Goal: Task Accomplishment & Management: Use online tool/utility

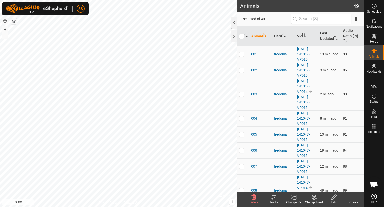
click at [274, 196] on icon at bounding box center [274, 197] width 5 height 4
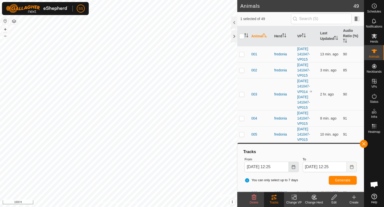
click at [291, 167] on button "Choose Date" at bounding box center [294, 166] width 10 height 11
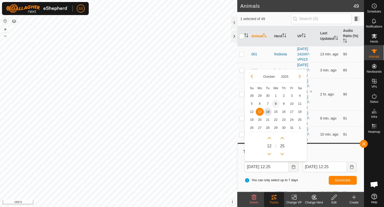
click at [278, 103] on span "8" at bounding box center [276, 104] width 8 height 8
type input "[DATE] 12:25"
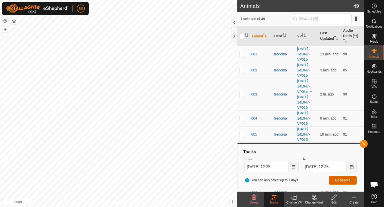
click at [344, 178] on span "Generate" at bounding box center [343, 180] width 16 height 4
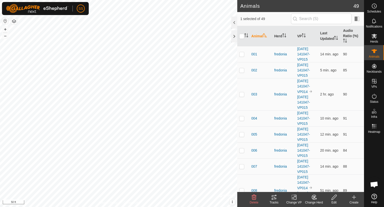
click at [273, 198] on icon at bounding box center [274, 197] width 5 height 4
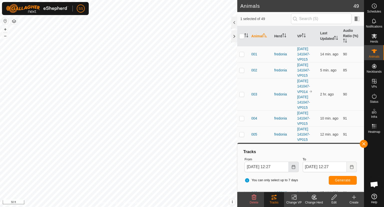
click at [292, 168] on icon "Choose Date" at bounding box center [294, 167] width 4 height 4
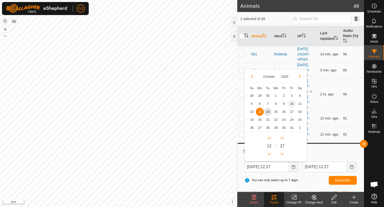
click at [291, 101] on span "10" at bounding box center [292, 104] width 8 height 8
type input "[DATE] 12:27"
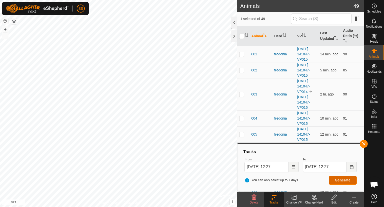
click at [337, 179] on span "Generate" at bounding box center [343, 180] width 16 height 4
click at [374, 38] on icon at bounding box center [375, 36] width 6 height 6
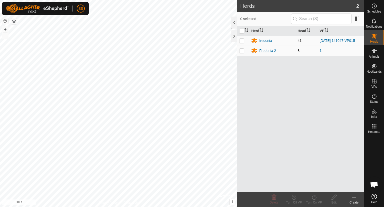
click at [266, 52] on div "Fredonia 2" at bounding box center [268, 50] width 17 height 5
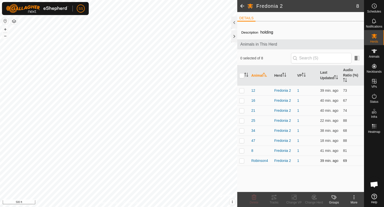
click at [242, 160] on p-checkbox at bounding box center [242, 160] width 5 height 4
checkbox input "true"
click at [273, 197] on icon at bounding box center [274, 197] width 5 height 4
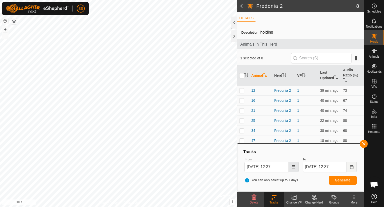
click at [291, 167] on button "Choose Date" at bounding box center [294, 166] width 10 height 11
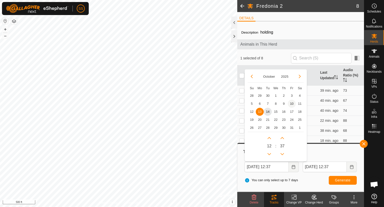
click at [292, 103] on span "10" at bounding box center [292, 104] width 8 height 8
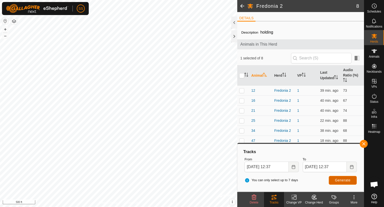
click at [347, 181] on span "Generate" at bounding box center [343, 180] width 16 height 4
click at [294, 168] on icon "Choose Date" at bounding box center [294, 167] width 4 height 4
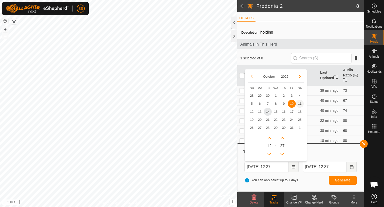
click at [300, 102] on span "11" at bounding box center [300, 104] width 8 height 8
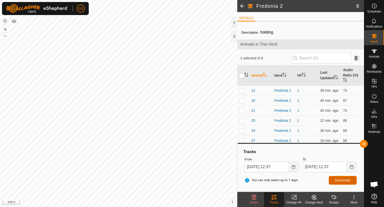
click at [337, 181] on span "Generate" at bounding box center [343, 180] width 16 height 4
click at [292, 168] on icon "Choose Date" at bounding box center [294, 167] width 4 height 4
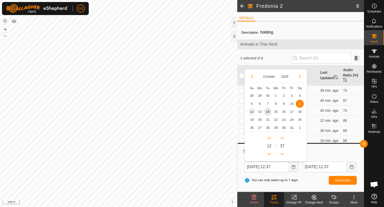
click at [254, 110] on span "12" at bounding box center [252, 112] width 8 height 8
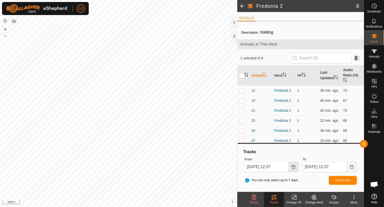
click at [294, 165] on icon "Choose Date" at bounding box center [294, 167] width 4 height 4
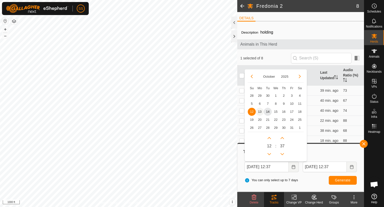
click at [260, 111] on span "13" at bounding box center [260, 112] width 8 height 8
type input "[DATE] 12:37"
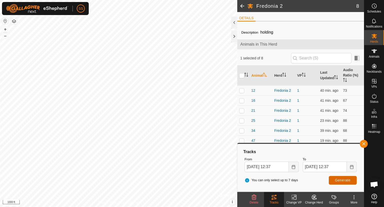
click at [337, 182] on button "Generate" at bounding box center [343, 180] width 28 height 9
